Goal: Information Seeking & Learning: Learn about a topic

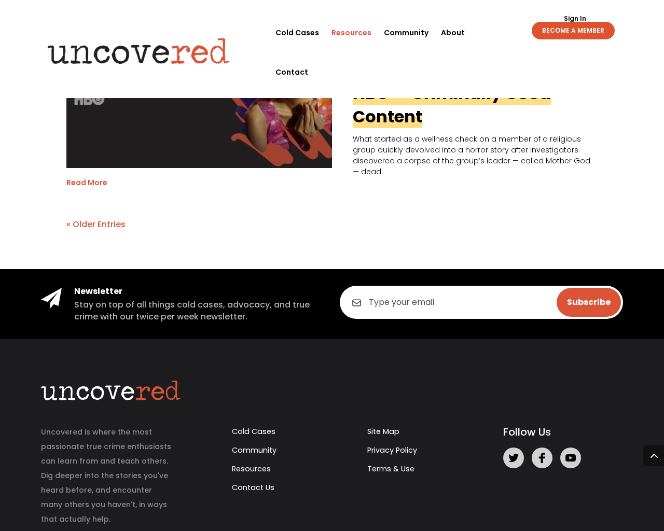
scroll to position [2110, 0]
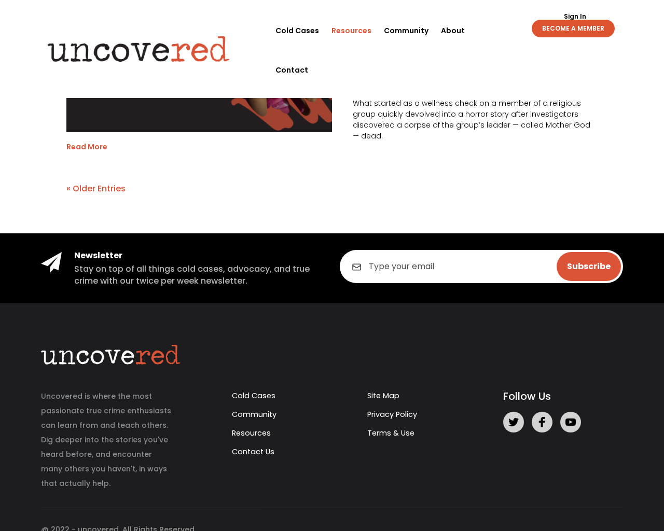
scroll to position [2110, 0]
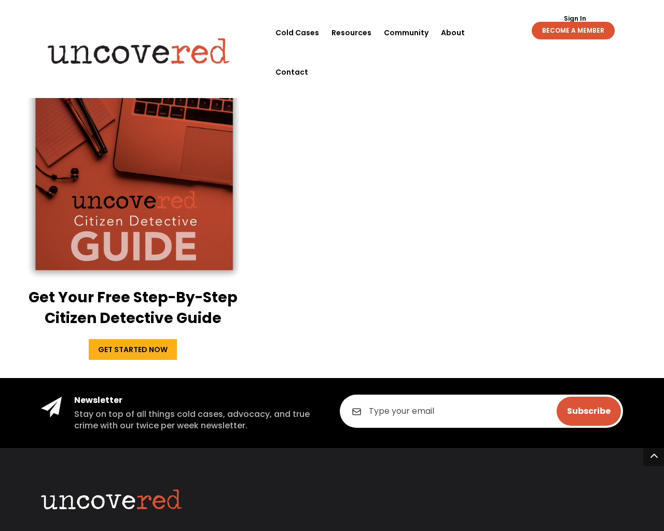
scroll to position [2226, 0]
